Goal: Task Accomplishment & Management: Manage account settings

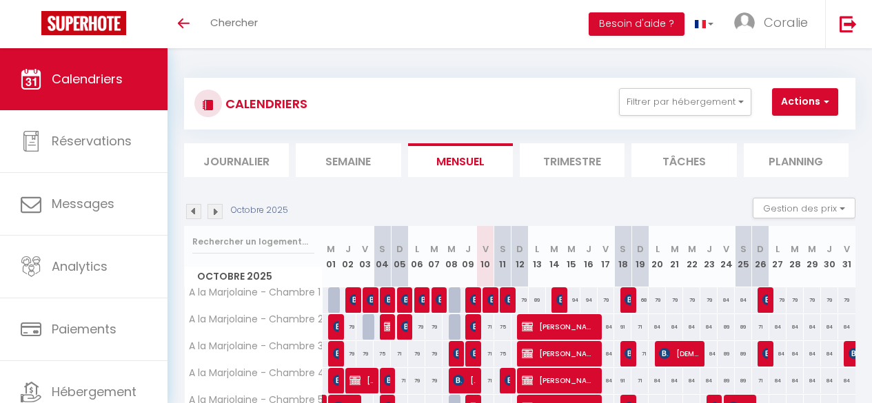
select select
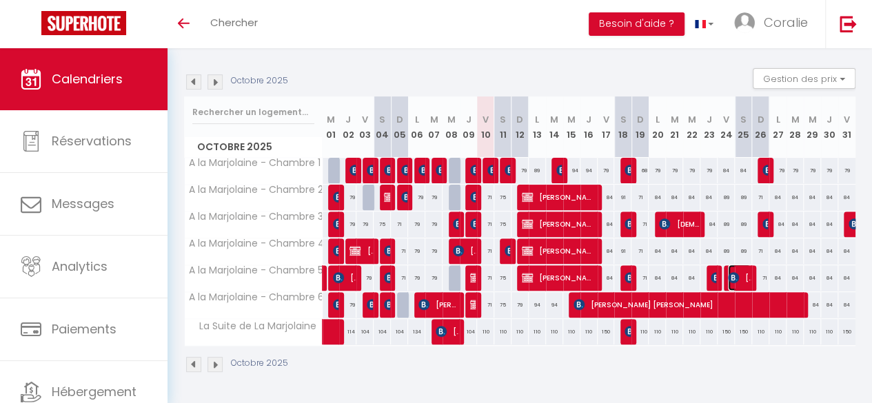
click at [728, 265] on span "[PERSON_NAME]" at bounding box center [739, 278] width 23 height 26
select select "OK"
select select "KO"
select select "0"
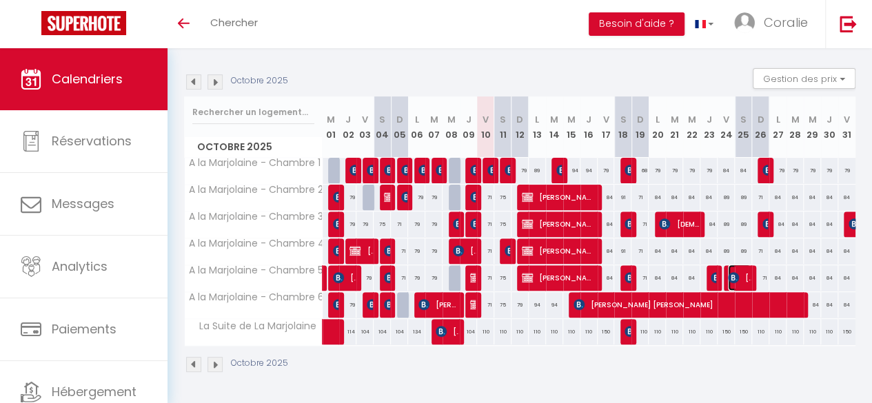
select select "1"
select select
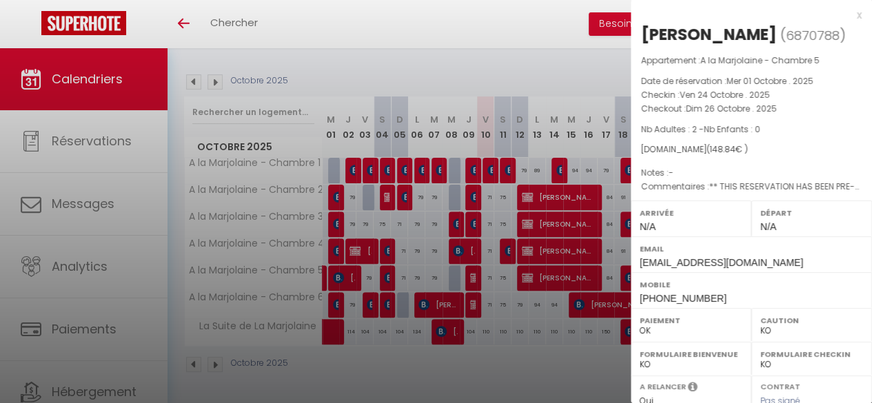
click at [846, 12] on div "x" at bounding box center [746, 15] width 231 height 17
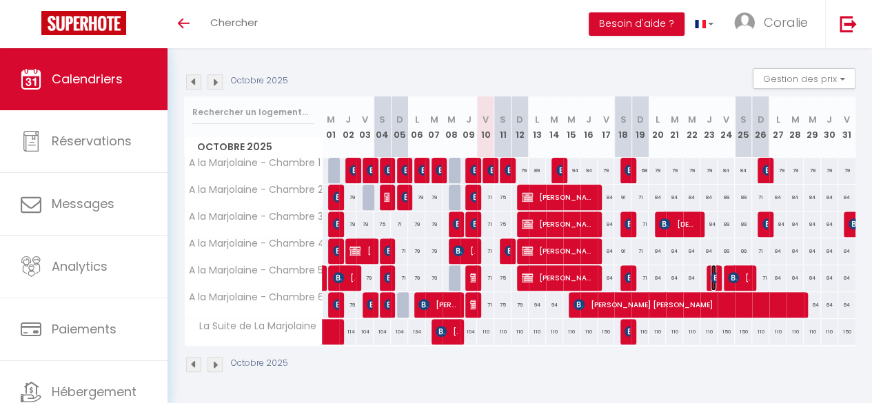
click at [711, 265] on span "[PERSON_NAME]" at bounding box center [714, 278] width 6 height 26
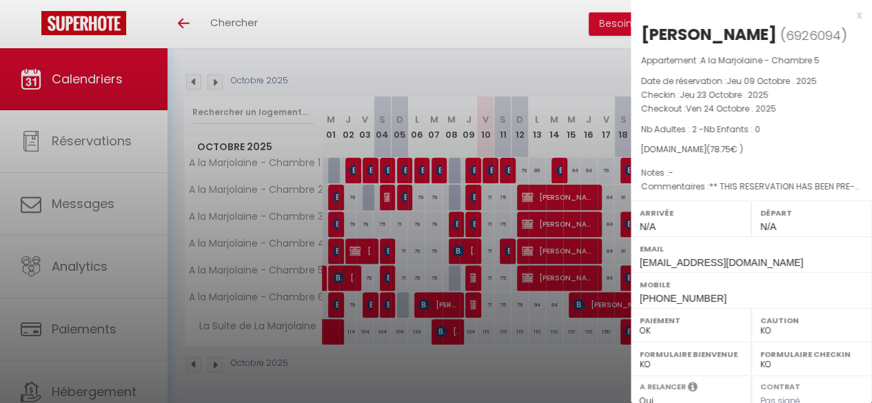
click at [844, 17] on div "x" at bounding box center [746, 15] width 231 height 17
